Goal: Transaction & Acquisition: Purchase product/service

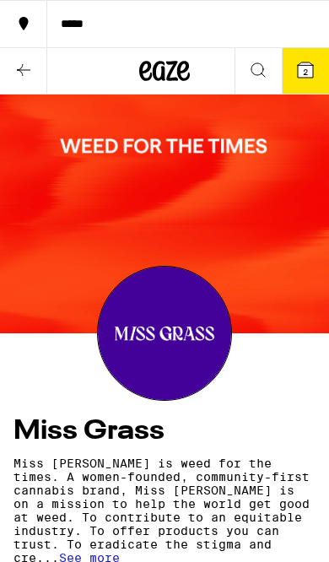
click at [30, 67] on icon at bounding box center [24, 70] width 20 height 20
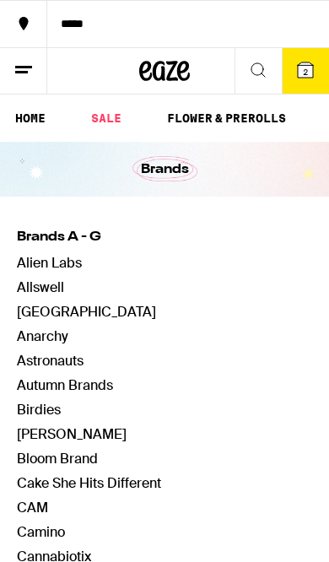
click at [16, 69] on icon at bounding box center [24, 70] width 20 height 20
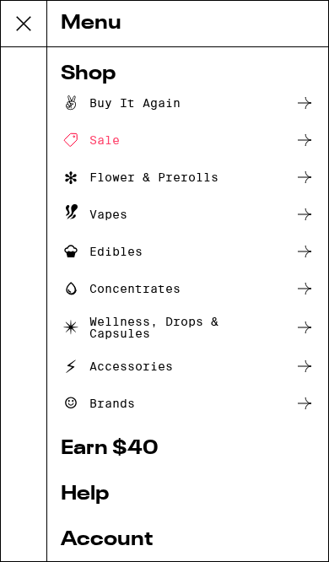
click at [205, 137] on div "Sale" at bounding box center [188, 140] width 254 height 20
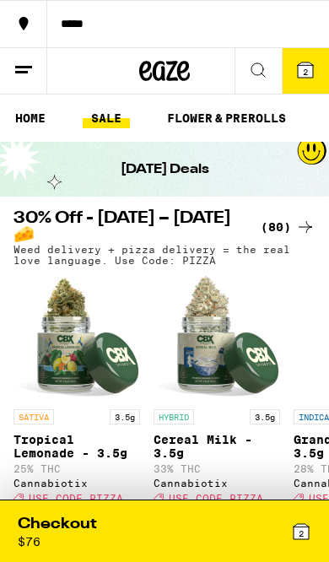
click at [286, 237] on div "(80)" at bounding box center [288, 227] width 55 height 20
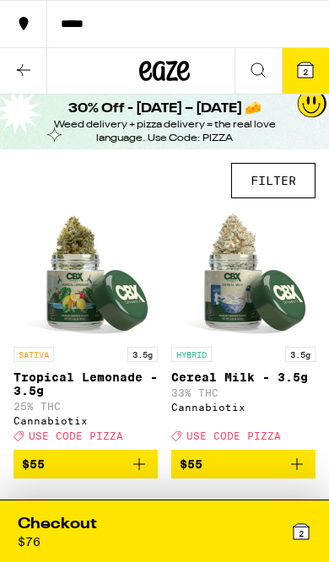
click at [278, 190] on button "FILTER" at bounding box center [273, 180] width 84 height 35
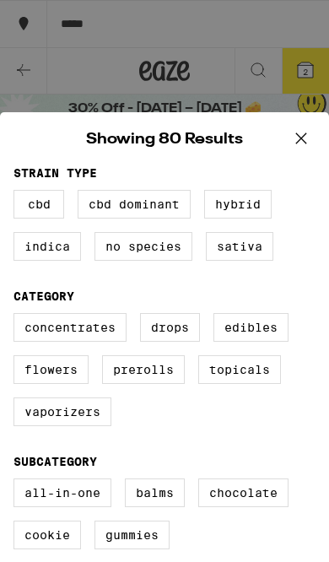
click at [242, 214] on label "Hybrid" at bounding box center [238, 204] width 68 height 29
click at [0, 0] on input "Hybrid" at bounding box center [0, 0] width 0 height 0
checkbox input "true"
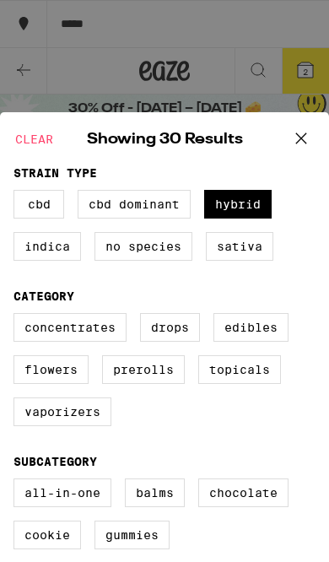
click at [166, 384] on label "Prerolls" at bounding box center [143, 369] width 83 height 29
click at [0, 0] on input "Prerolls" at bounding box center [0, 0] width 0 height 0
checkbox input "true"
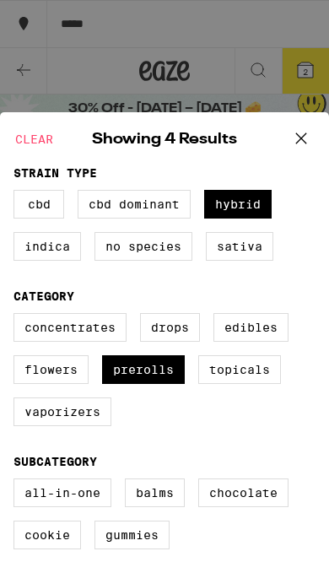
click at [56, 384] on label "Flowers" at bounding box center [51, 369] width 75 height 29
click at [0, 0] on input "Flowers" at bounding box center [0, 0] width 0 height 0
checkbox input "true"
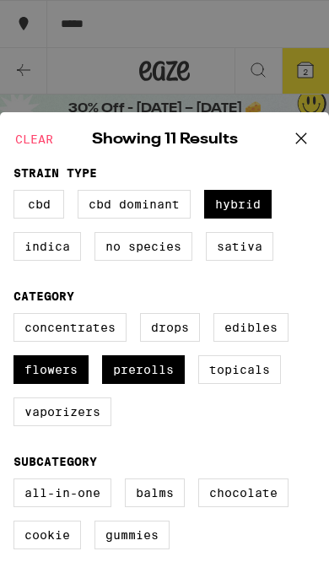
click at [306, 144] on icon at bounding box center [301, 138] width 25 height 25
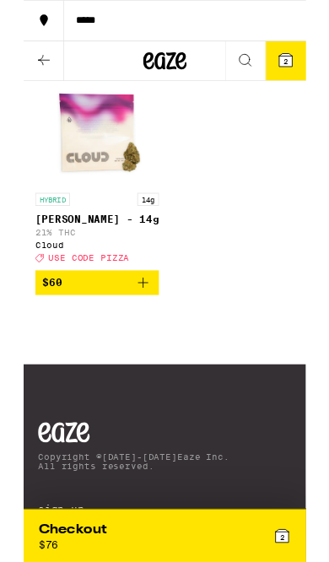
scroll to position [1530, 0]
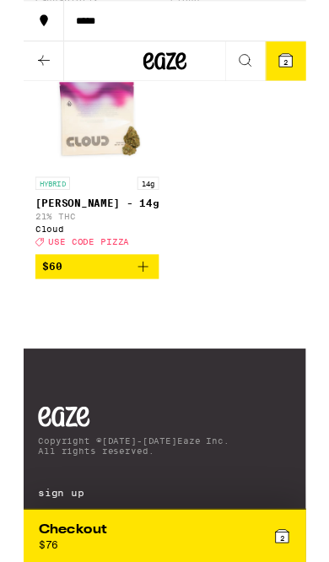
click at [31, 75] on icon at bounding box center [24, 70] width 20 height 20
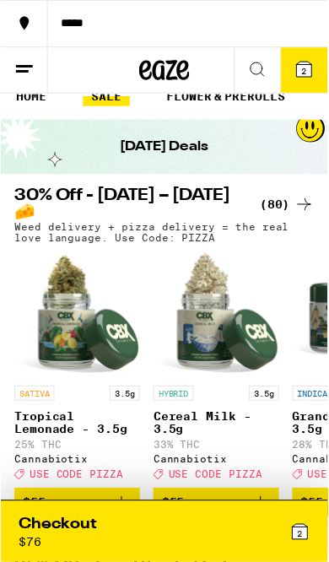
scroll to position [23, 0]
